Goal: Task Accomplishment & Management: Manage account settings

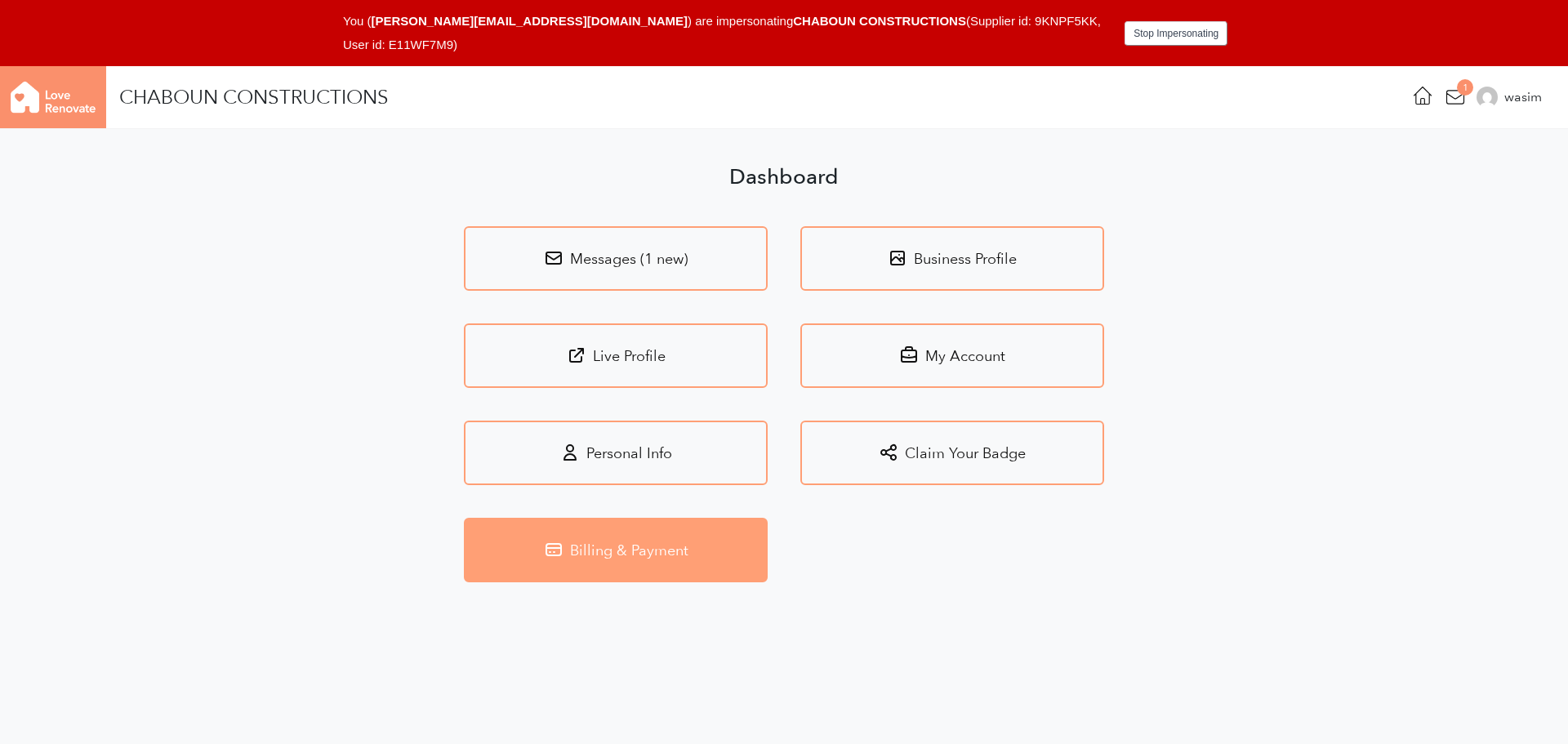
click at [687, 543] on link "Billing & Payment" at bounding box center [615, 550] width 304 height 65
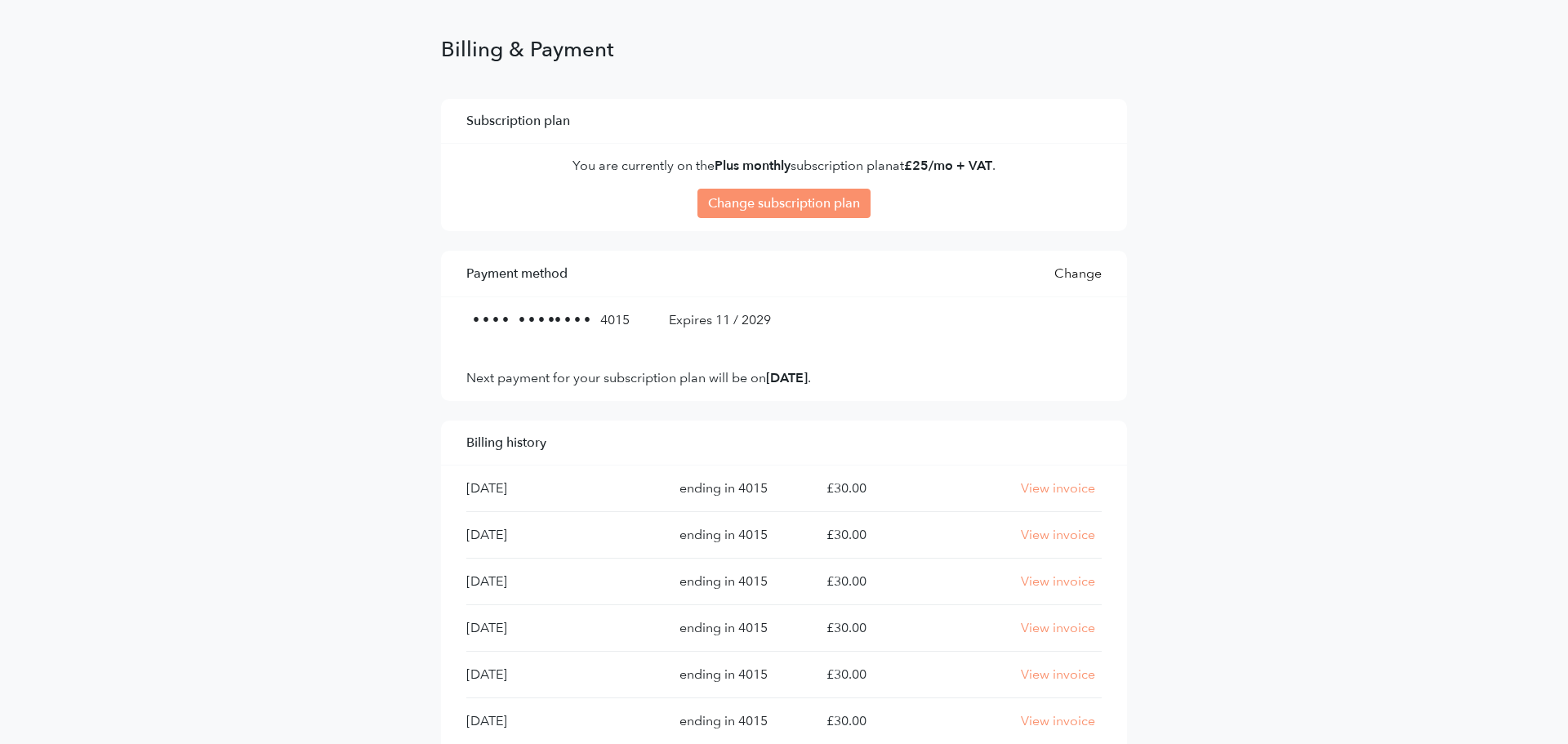
scroll to position [133, 0]
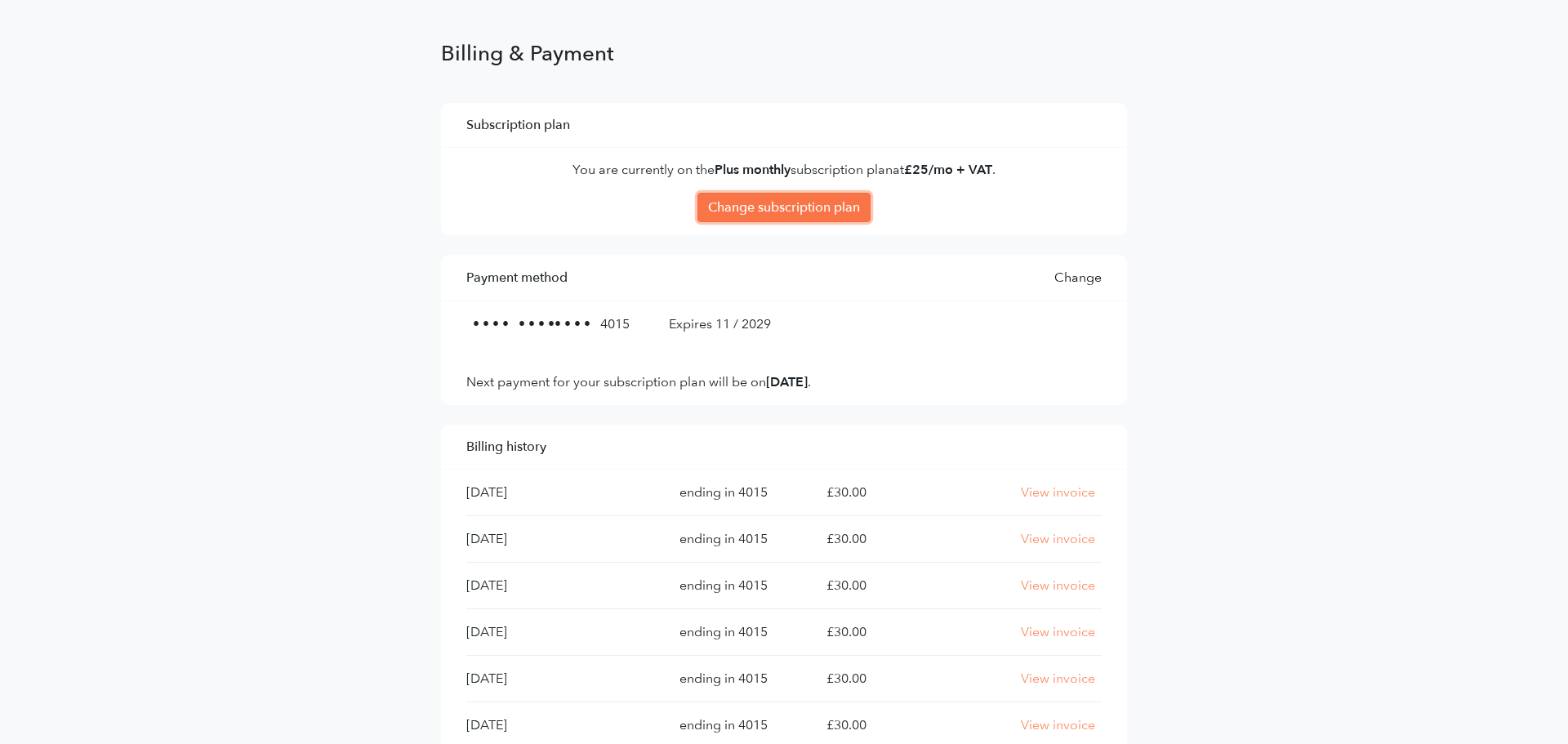
click at [723, 207] on link "Change subscription plan" at bounding box center [784, 207] width 173 height 29
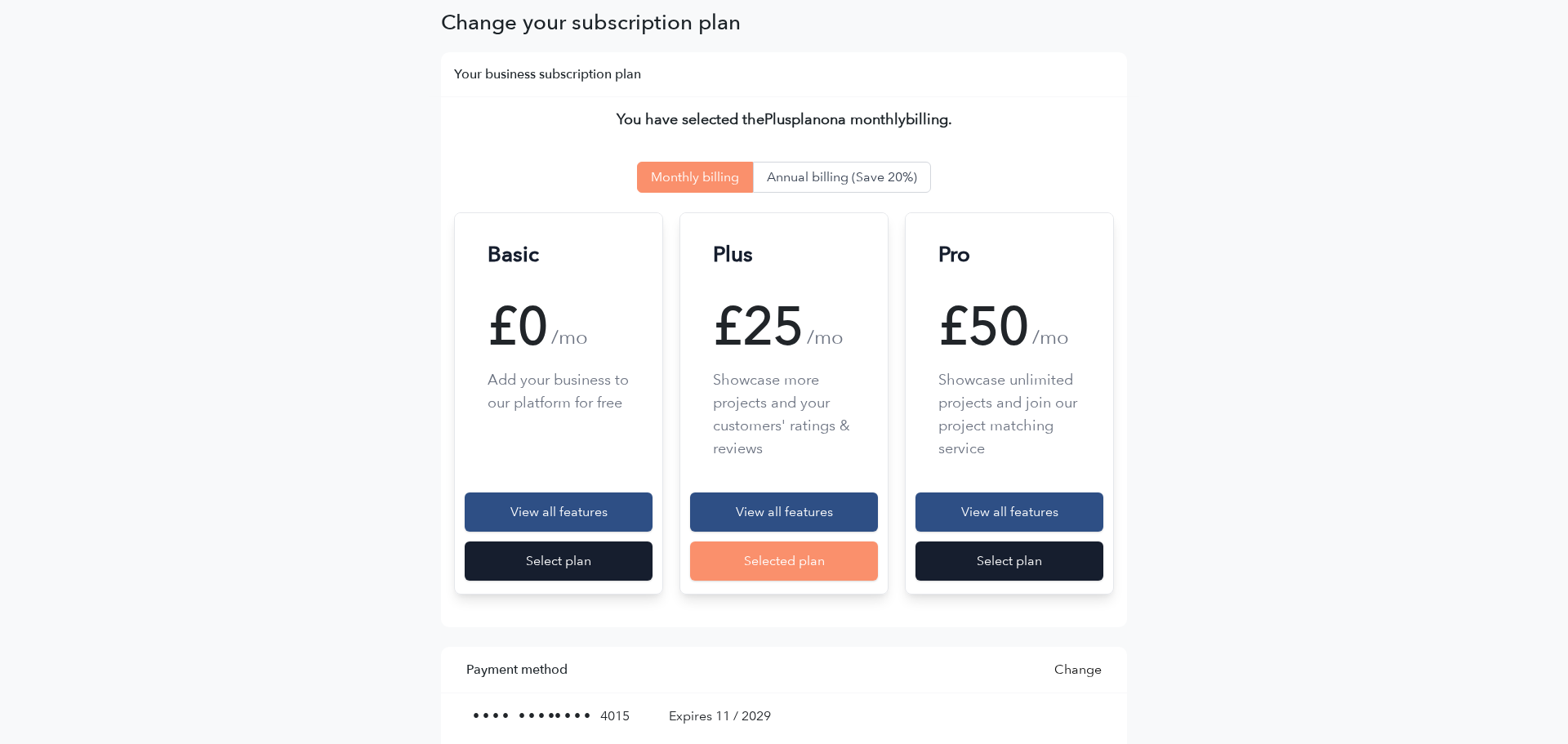
scroll to position [250, 0]
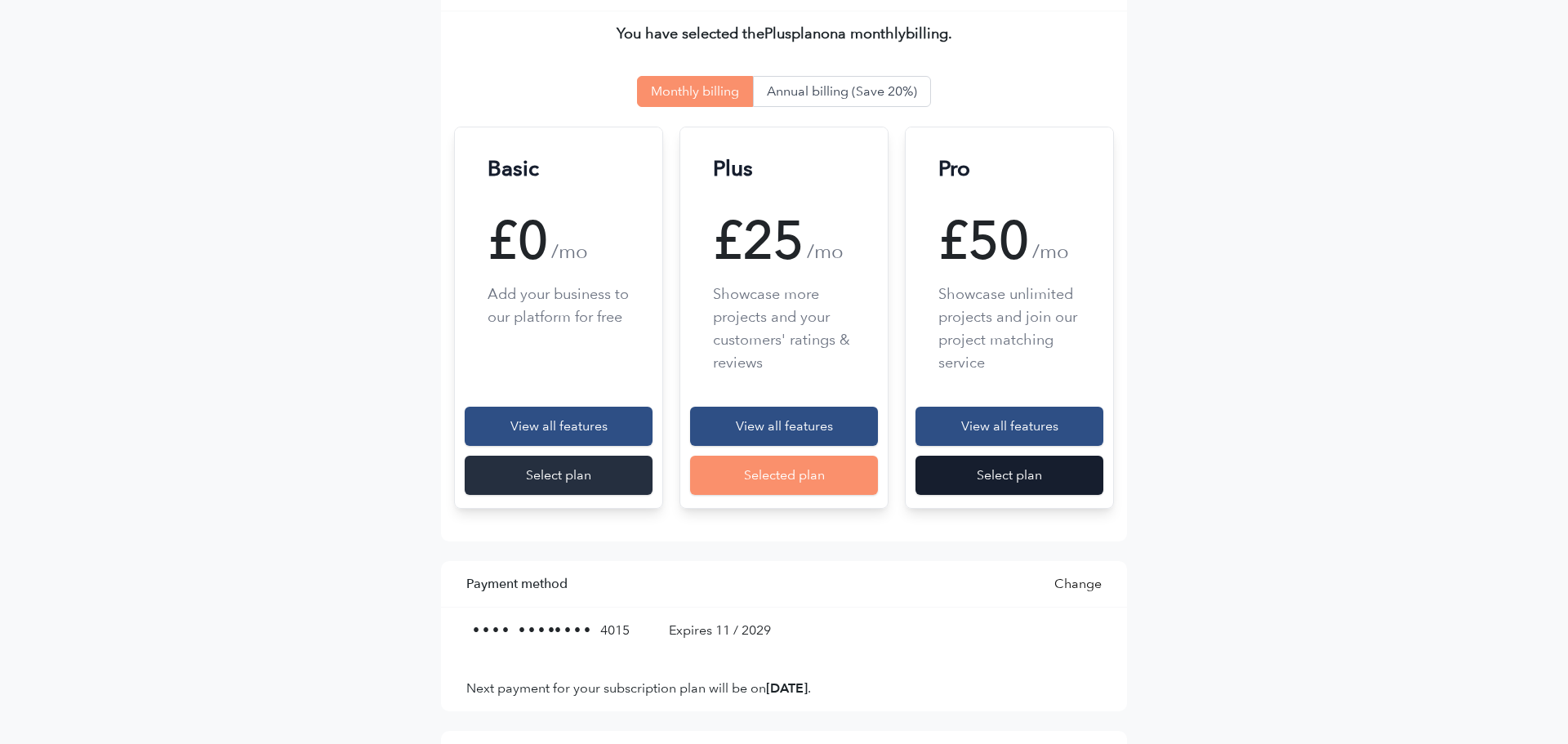
click at [500, 469] on div "Select plan" at bounding box center [558, 476] width 187 height 39
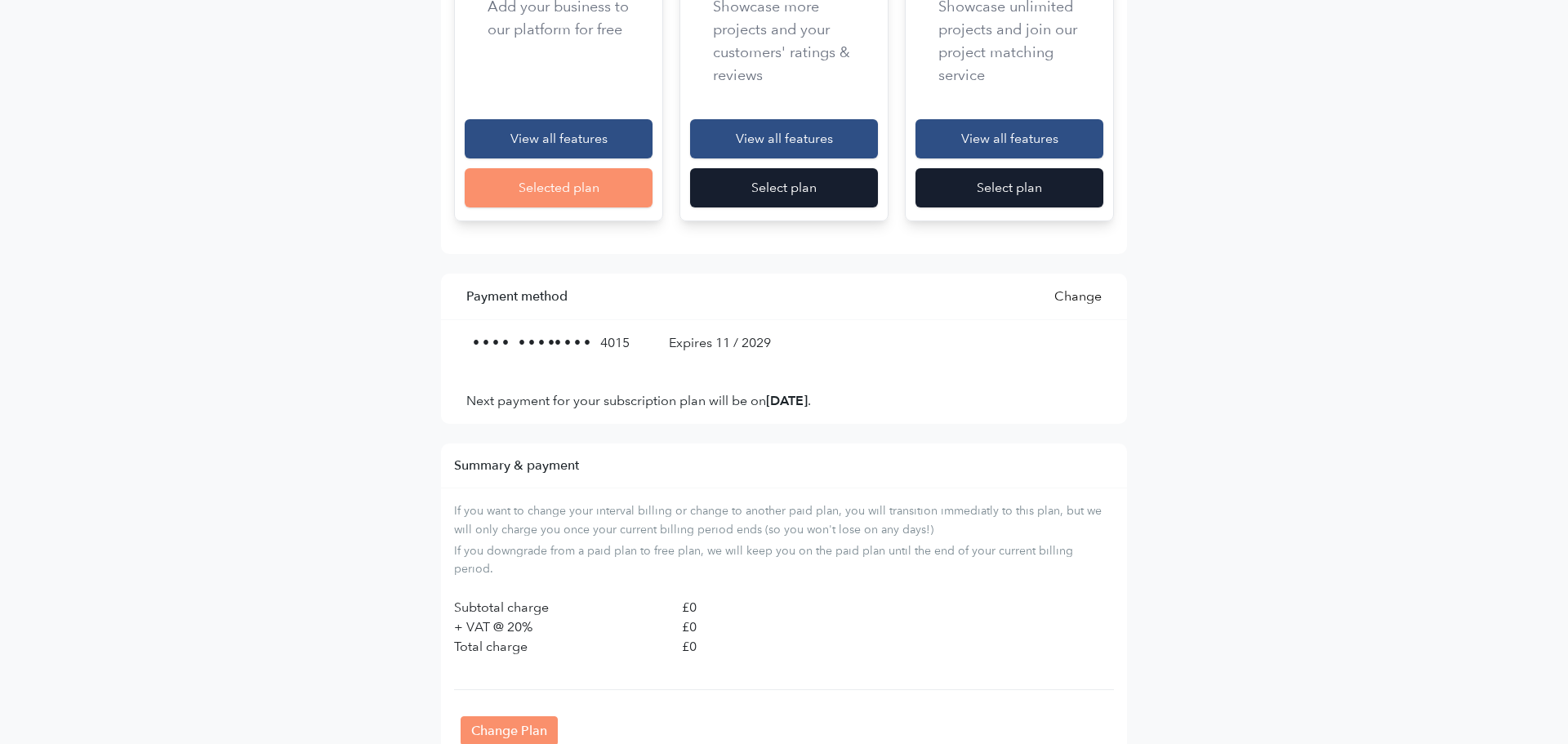
scroll to position [599, 0]
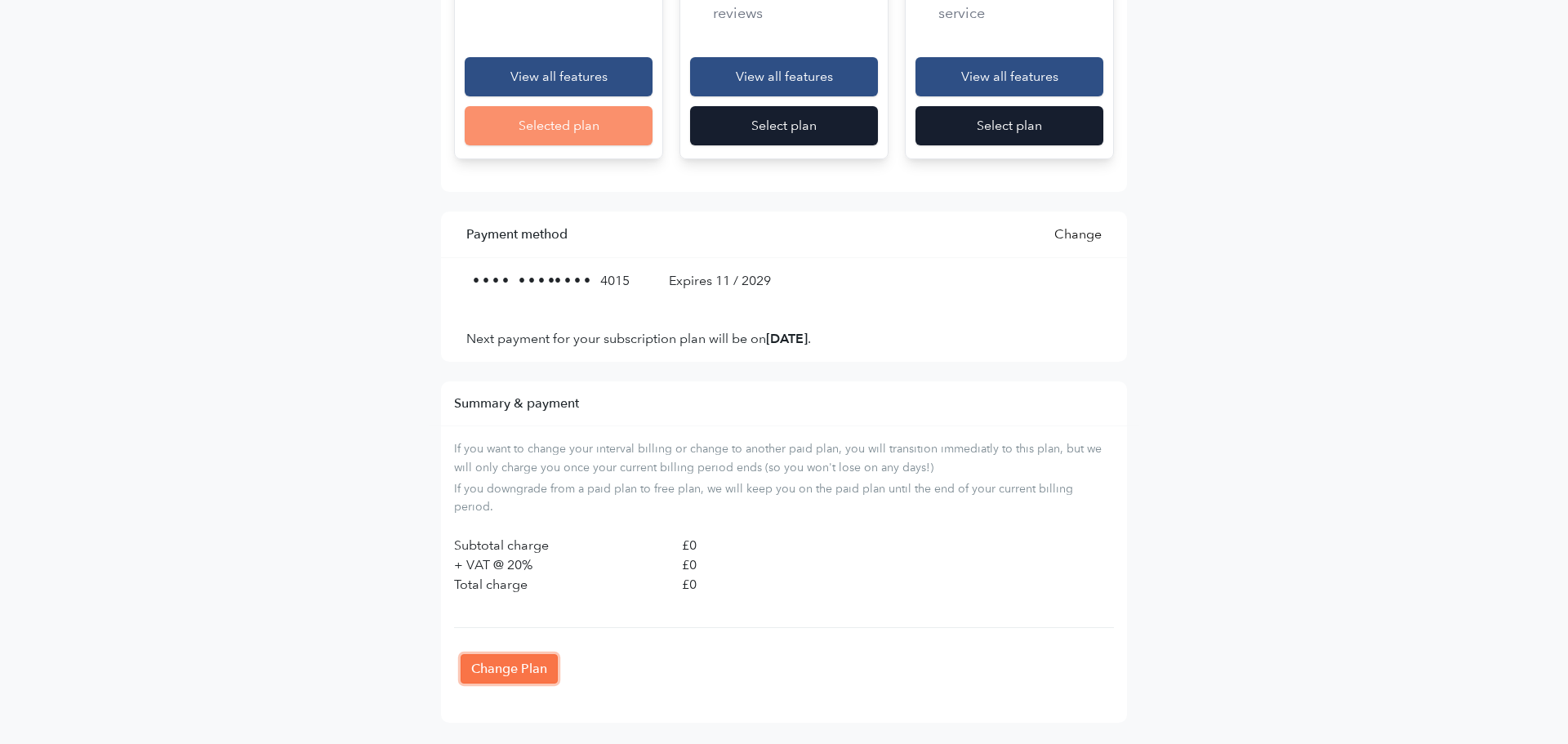
click at [522, 657] on input "Change Plan" at bounding box center [509, 669] width 97 height 29
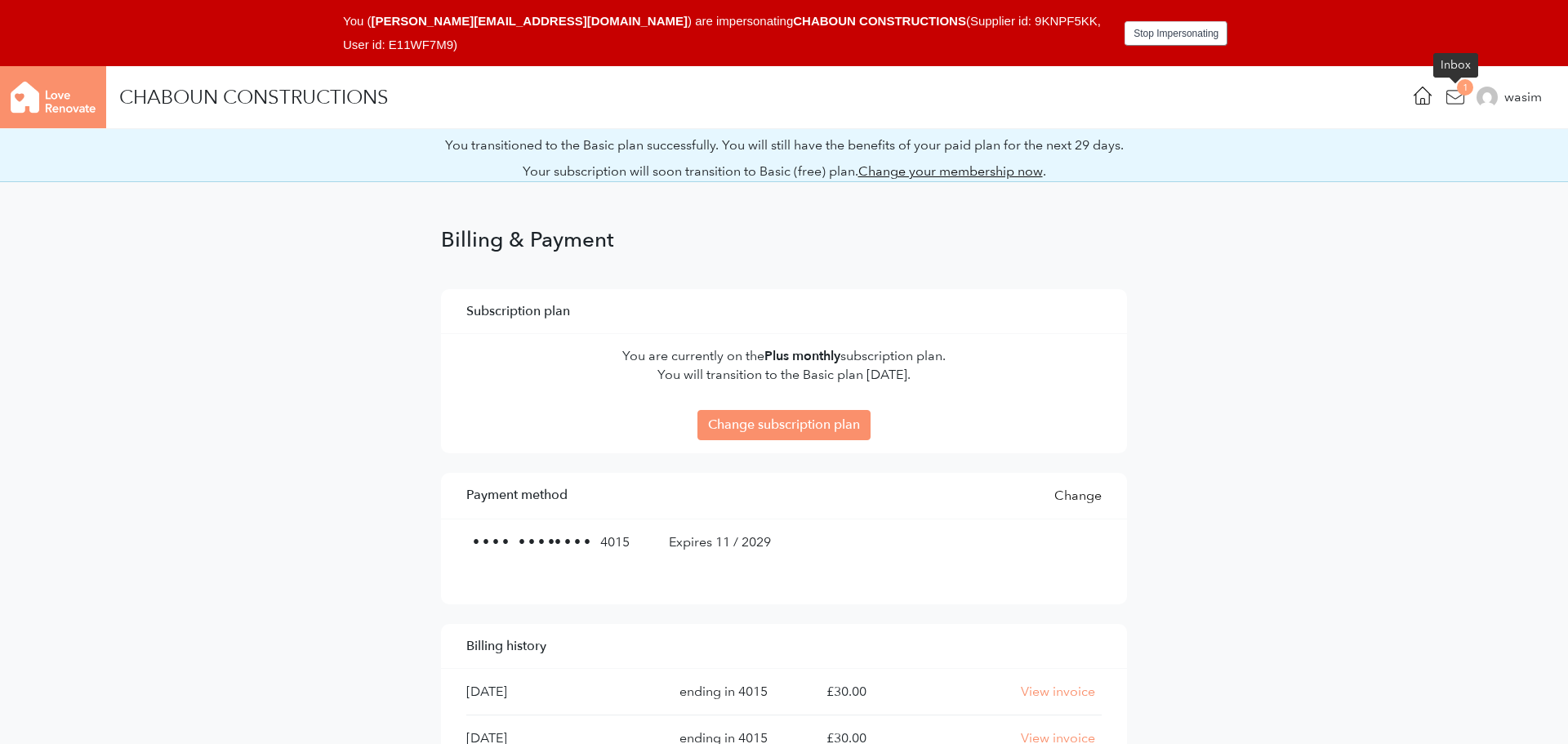
click at [1448, 100] on icon at bounding box center [1455, 97] width 23 height 23
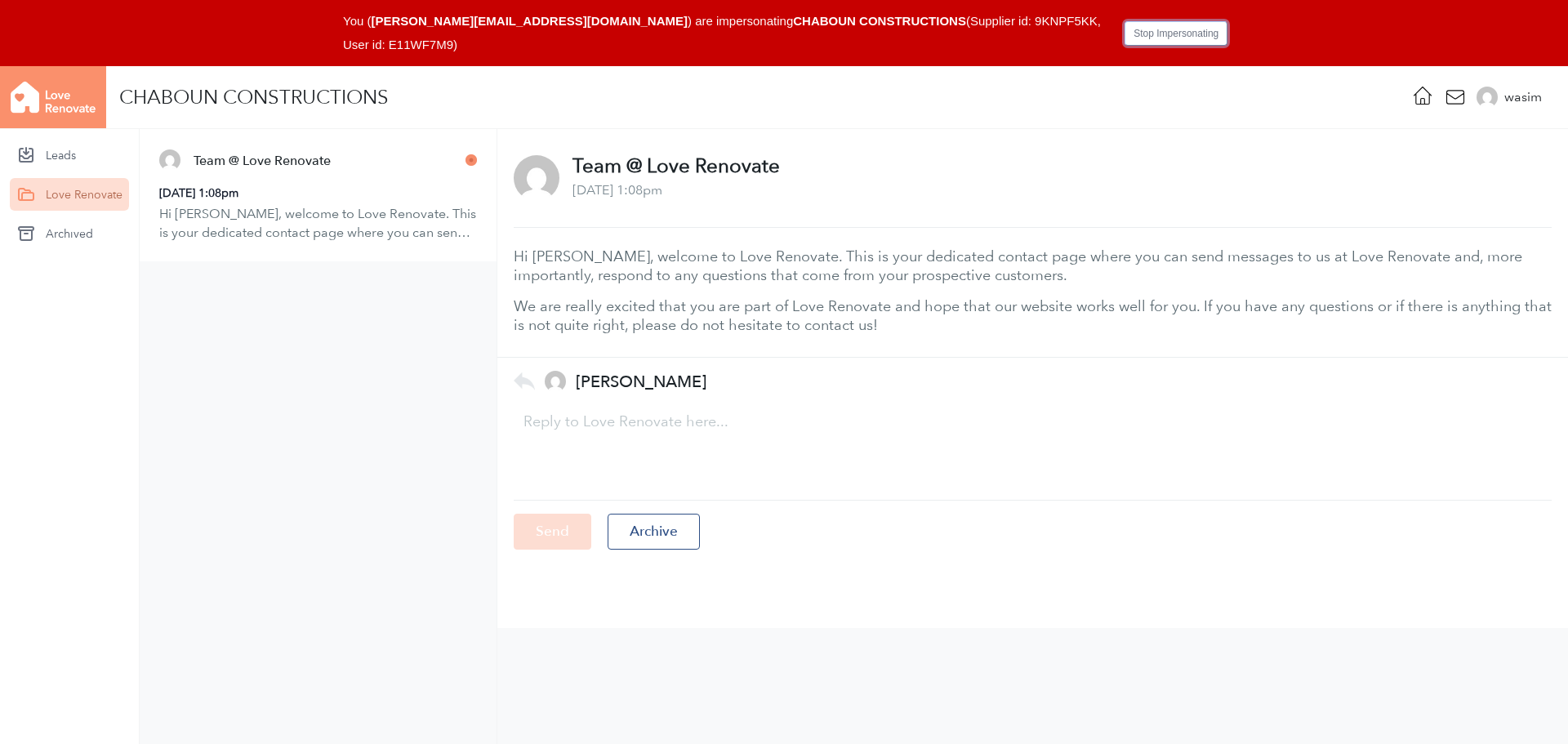
click at [1198, 37] on button "Stop Impersonating" at bounding box center [1176, 34] width 103 height 25
